Goal: Information Seeking & Learning: Learn about a topic

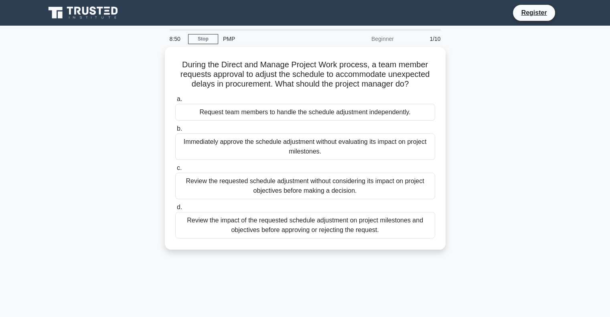
click at [223, 40] on div "PMP" at bounding box center [273, 39] width 110 height 16
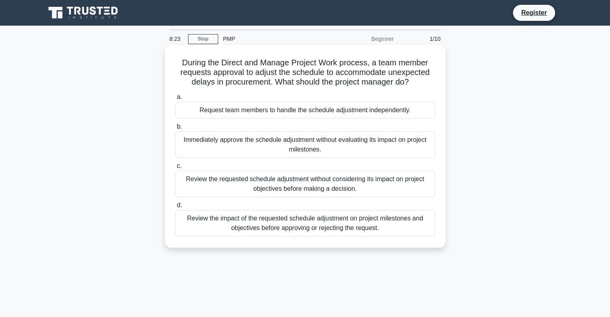
click at [278, 229] on div "Review the impact of the requested schedule adjustment on project milestones an…" at bounding box center [305, 223] width 260 height 26
click at [175, 208] on input "d. Review the impact of the requested schedule adjustment on project milestones…" at bounding box center [175, 205] width 0 height 5
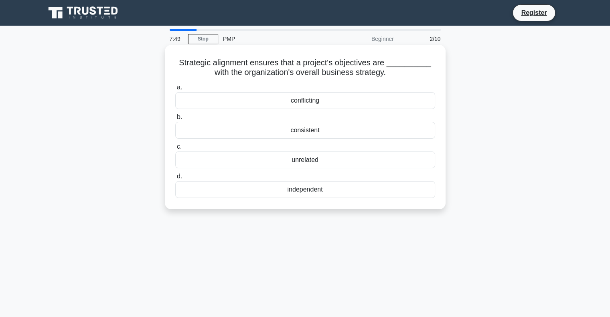
click at [336, 128] on div "consistent" at bounding box center [305, 130] width 260 height 17
click at [175, 120] on input "b. consistent" at bounding box center [175, 117] width 0 height 5
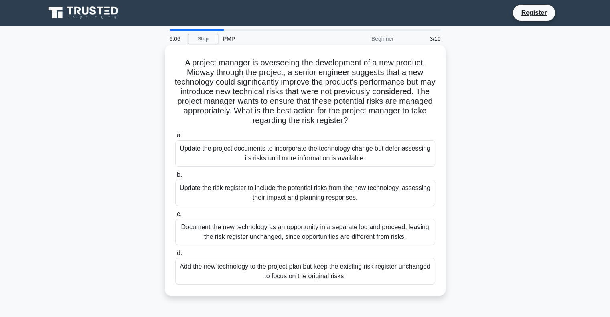
click at [389, 194] on div "Update the risk register to include the potential risks from the new technology…" at bounding box center [305, 193] width 260 height 26
click at [175, 178] on input "b. Update the risk register to include the potential risks from the new technol…" at bounding box center [175, 175] width 0 height 5
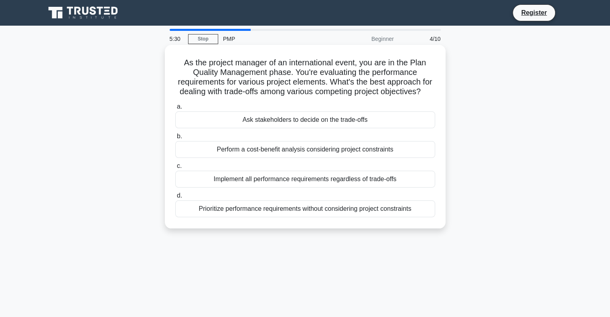
click at [248, 158] on div "Perform a cost-benefit analysis considering project constraints" at bounding box center [305, 149] width 260 height 17
click at [175, 139] on input "b. Perform a cost-benefit analysis considering project constraints" at bounding box center [175, 136] width 0 height 5
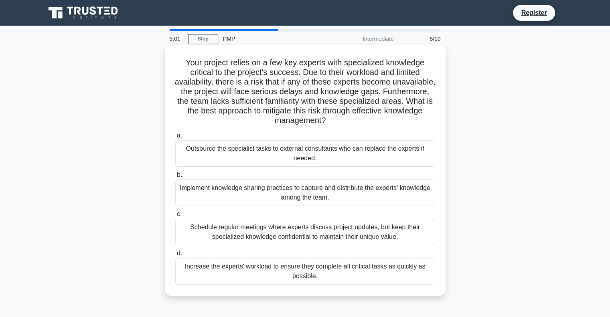
drag, startPoint x: 183, startPoint y: 63, endPoint x: 355, endPoint y: 118, distance: 180.6
click at [355, 118] on h5 "Your project relies on a few key experts with specialized knowledge critical to…" at bounding box center [306, 92] width 262 height 68
copy h5 "Your project relies on a few key experts with specialized knowledge critical to…"
click at [305, 189] on div "Implement knowledge sharing practices to capture and distribute the experts' kn…" at bounding box center [305, 193] width 260 height 26
click at [175, 178] on input "b. Implement knowledge sharing practices to capture and distribute the experts'…" at bounding box center [175, 175] width 0 height 5
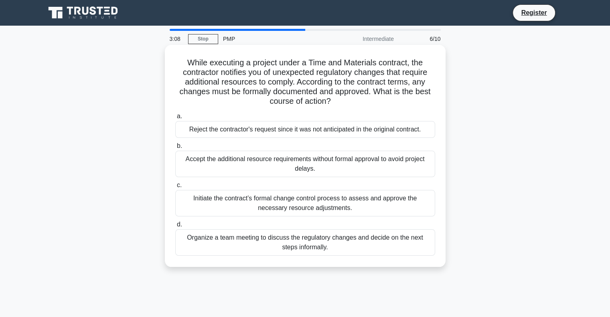
click at [304, 243] on div "Organize a team meeting to discuss the regulatory changes and decide on the nex…" at bounding box center [305, 243] width 260 height 26
click at [175, 228] on input "d. Organize a team meeting to discuss the regulatory changes and decide on the …" at bounding box center [175, 224] width 0 height 5
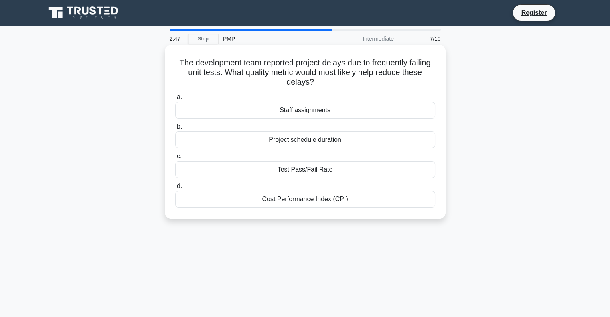
click at [354, 169] on div "Test Pass/Fail Rate" at bounding box center [305, 169] width 260 height 17
click at [175, 159] on input "c. Test Pass/Fail Rate" at bounding box center [175, 156] width 0 height 5
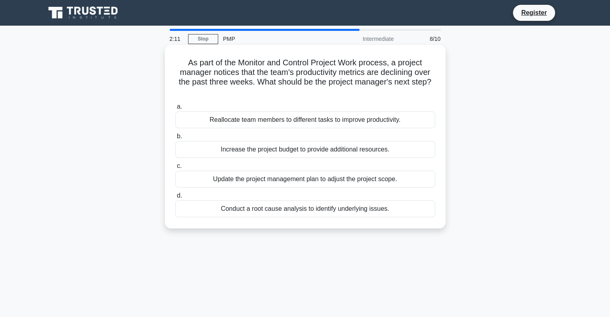
click at [313, 211] on div "Conduct a root cause analysis to identify underlying issues." at bounding box center [305, 209] width 260 height 17
click at [175, 199] on input "d. Conduct a root cause analysis to identify underlying issues." at bounding box center [175, 195] width 0 height 5
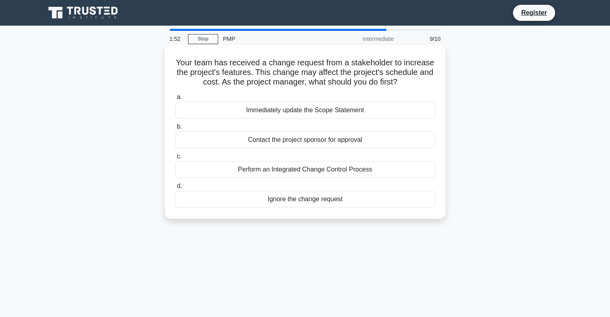
click at [317, 144] on div "Contact the project sponsor for approval" at bounding box center [305, 140] width 260 height 17
click at [175, 130] on input "b. Contact the project sponsor for approval" at bounding box center [175, 126] width 0 height 5
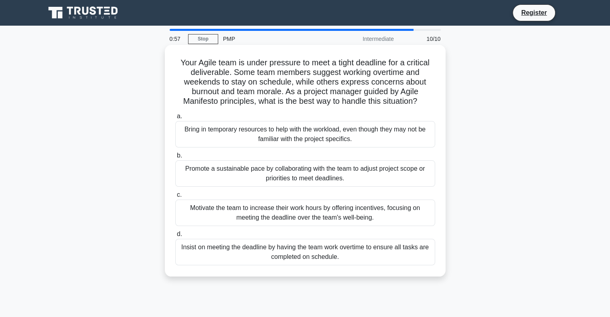
click at [277, 173] on div "Promote a sustainable pace by collaborating with the team to adjust project sco…" at bounding box center [305, 174] width 260 height 26
click at [175, 159] on input "b. Promote a sustainable pace by collaborating with the team to adjust project …" at bounding box center [175, 155] width 0 height 5
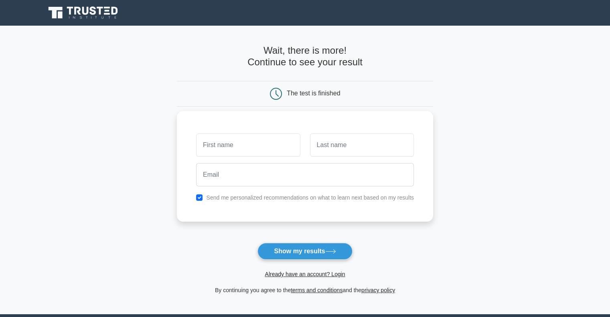
click at [225, 149] on input "text" at bounding box center [248, 145] width 104 height 23
type input "lorenzo"
click at [333, 152] on input "text" at bounding box center [362, 145] width 104 height 23
type input "frangioni"
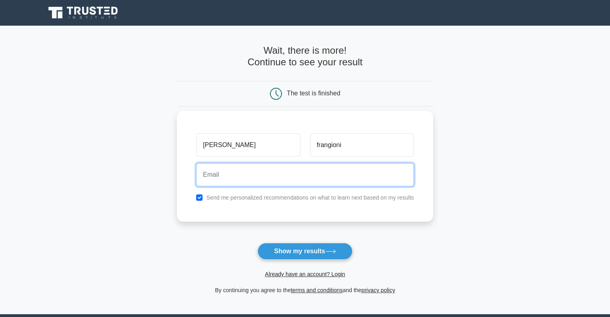
click at [288, 176] on input "email" at bounding box center [305, 174] width 218 height 23
type input "lorfrangioni.90@hotmail.it"
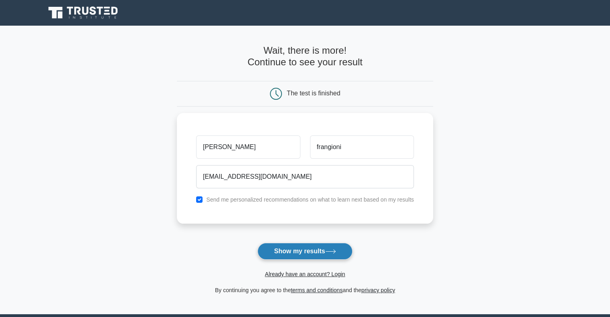
click at [291, 250] on button "Show my results" at bounding box center [305, 251] width 95 height 17
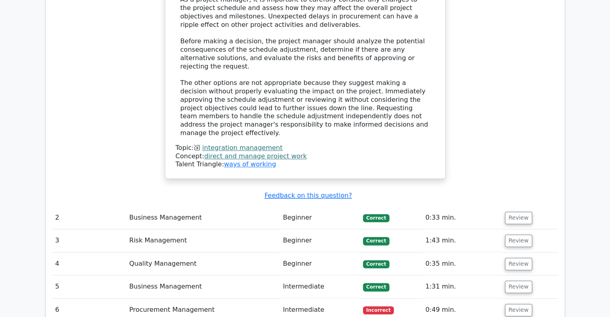
scroll to position [1043, 0]
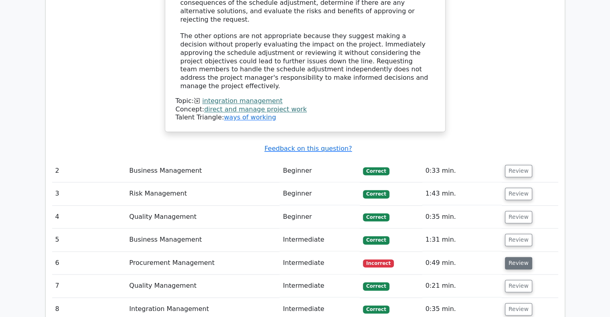
click at [521, 257] on button "Review" at bounding box center [518, 263] width 27 height 12
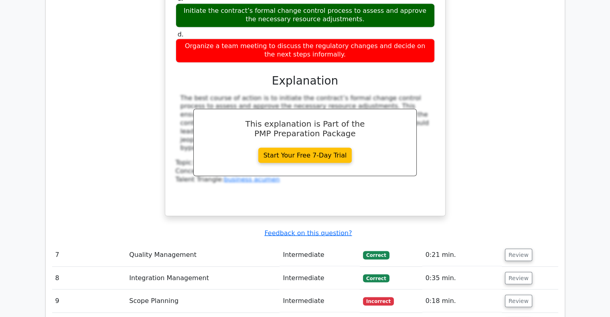
scroll to position [1485, 0]
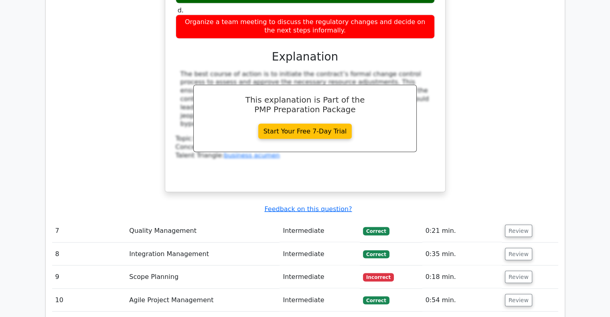
click at [377, 273] on span "Incorrect" at bounding box center [378, 277] width 31 height 8
click at [520, 271] on button "Review" at bounding box center [518, 277] width 27 height 12
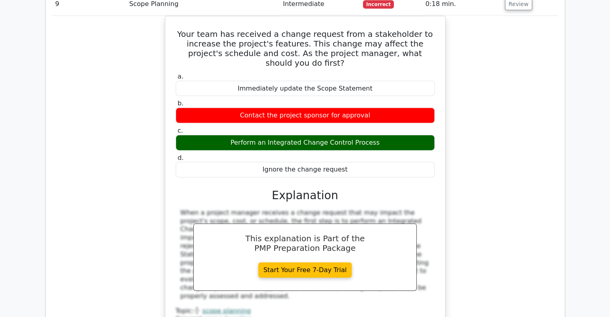
scroll to position [1846, 0]
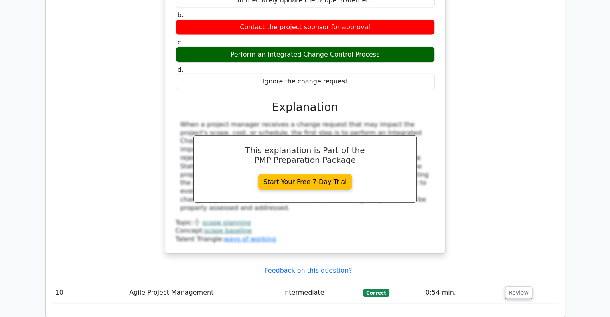
click at [340, 282] on td "Intermediate" at bounding box center [320, 293] width 80 height 23
click at [507, 287] on button "Review" at bounding box center [518, 293] width 27 height 12
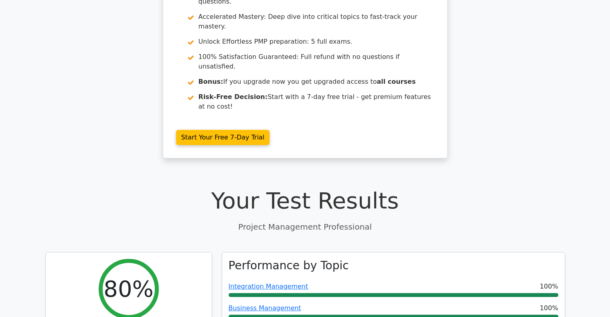
scroll to position [241, 0]
